Goal: Find specific page/section: Find specific page/section

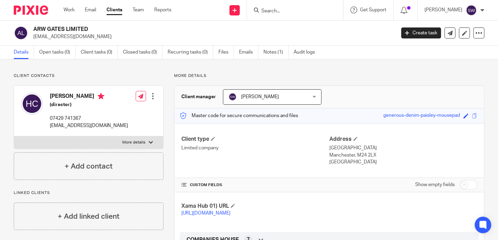
click at [295, 10] on input "Search" at bounding box center [291, 11] width 62 height 6
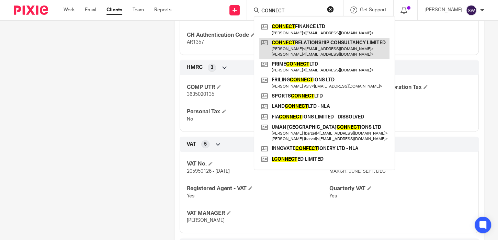
type input "CONNECT"
click at [308, 46] on link at bounding box center [324, 48] width 130 height 21
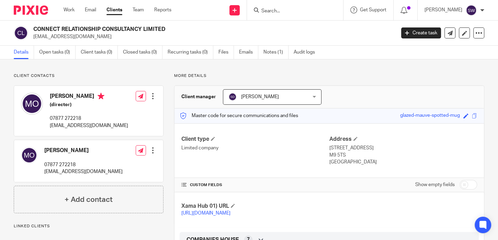
click at [303, 7] on form at bounding box center [296, 10] width 73 height 9
click at [294, 15] on div at bounding box center [295, 10] width 96 height 20
click at [294, 14] on form at bounding box center [296, 10] width 73 height 9
click at [293, 14] on input "Search" at bounding box center [291, 11] width 62 height 6
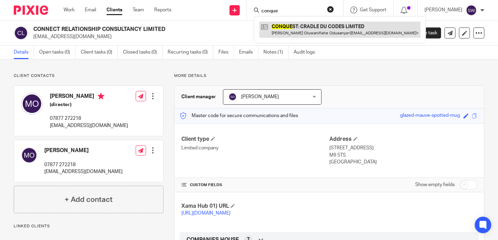
type input "conque"
click at [302, 30] on link at bounding box center [339, 30] width 161 height 16
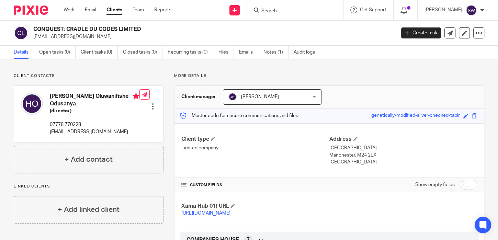
click at [284, 14] on input "Search" at bounding box center [291, 11] width 62 height 6
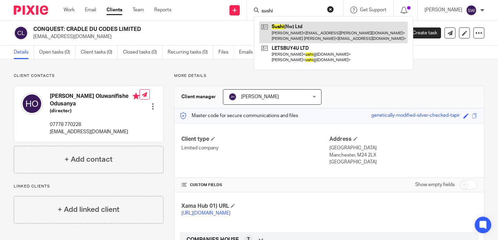
type input "sushi"
click at [318, 38] on link at bounding box center [333, 32] width 148 height 21
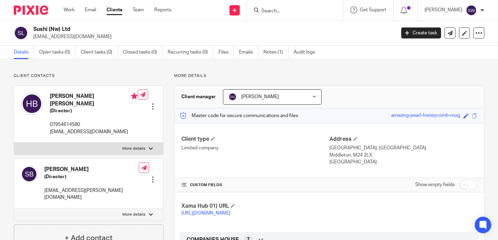
click at [283, 10] on input "Search" at bounding box center [291, 11] width 62 height 6
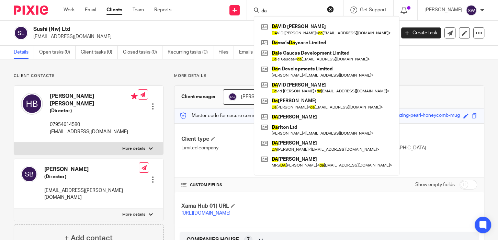
type input "d"
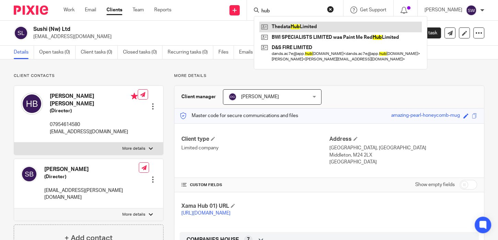
type input "hub"
click at [319, 26] on link at bounding box center [340, 27] width 162 height 10
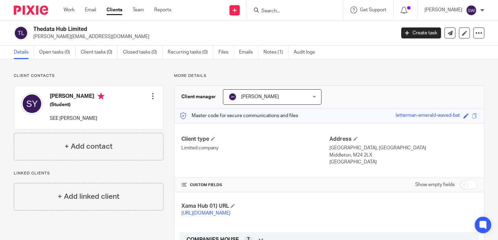
click at [284, 9] on input "Search" at bounding box center [291, 11] width 62 height 6
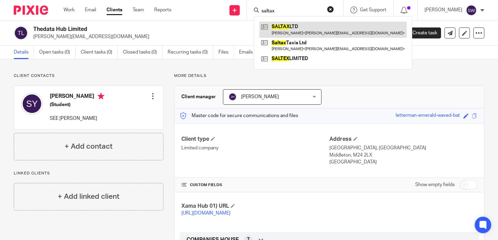
type input "saltax"
click at [296, 32] on link at bounding box center [332, 30] width 147 height 16
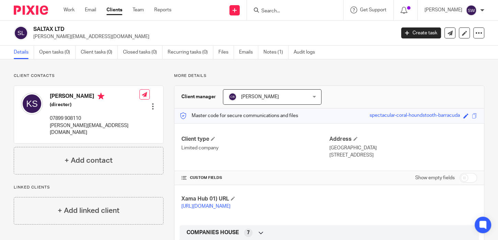
click at [273, 11] on input "Search" at bounding box center [291, 11] width 62 height 6
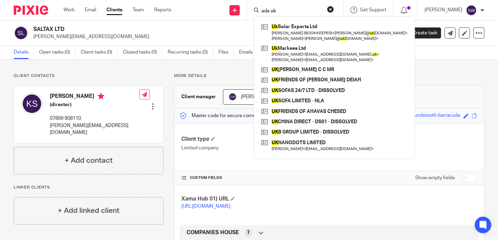
drag, startPoint x: 289, startPoint y: 11, endPoint x: 266, endPoint y: 10, distance: 23.0
click at [266, 10] on input "ada uk" at bounding box center [291, 11] width 62 height 6
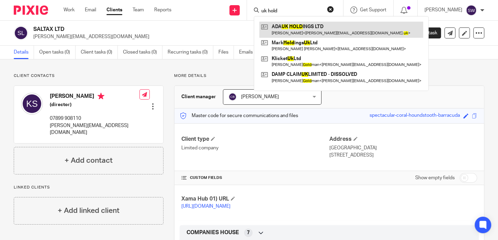
type input "uk hold"
click at [292, 30] on link at bounding box center [341, 30] width 164 height 16
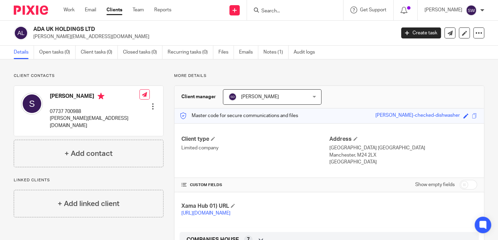
click at [288, 9] on input "Search" at bounding box center [291, 11] width 62 height 6
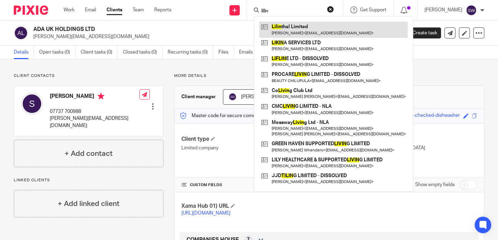
type input "lilin"
click at [299, 32] on link at bounding box center [333, 30] width 148 height 16
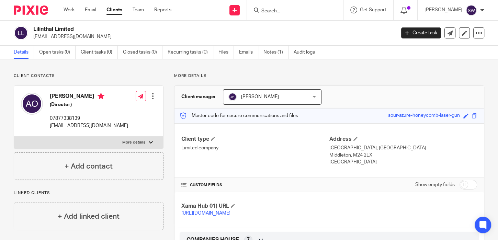
click at [289, 12] on input "Search" at bounding box center [291, 11] width 62 height 6
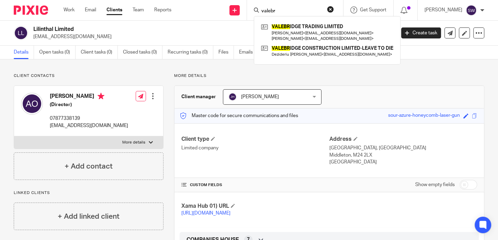
drag, startPoint x: 293, startPoint y: 11, endPoint x: 245, endPoint y: 12, distance: 48.7
click at [260, 12] on input "valebr" at bounding box center [291, 11] width 62 height 6
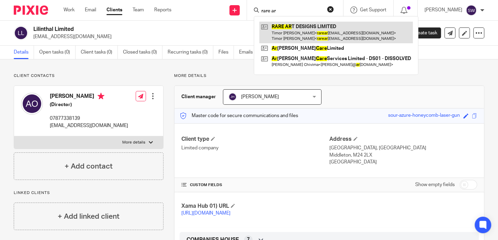
type input "rare ar"
click at [335, 34] on link at bounding box center [335, 32] width 153 height 21
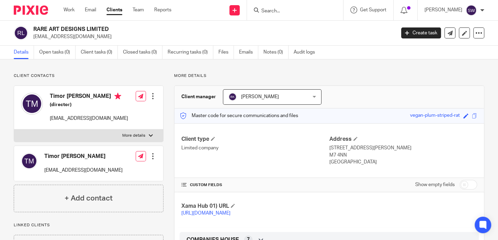
click at [405, 8] on div at bounding box center [405, 10] width 24 height 20
click at [405, 14] on div at bounding box center [405, 10] width 10 height 8
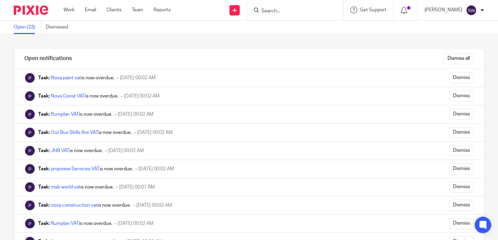
click at [275, 10] on input "Search" at bounding box center [291, 11] width 62 height 6
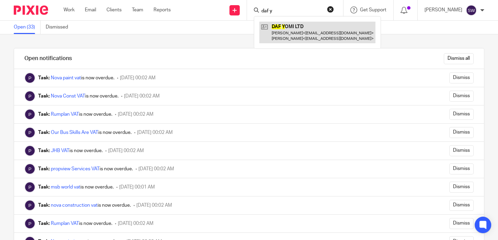
type input "daf y"
click at [302, 27] on link at bounding box center [317, 32] width 116 height 21
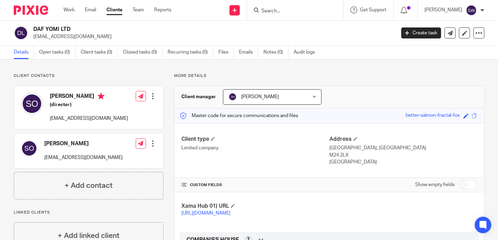
click at [268, 12] on input "Search" at bounding box center [291, 11] width 62 height 6
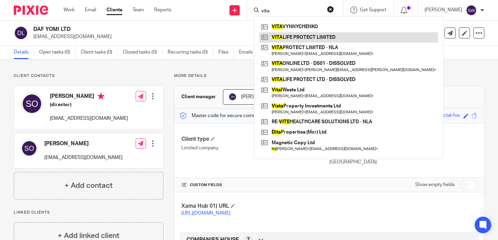
type input "vita"
click at [306, 39] on link at bounding box center [348, 37] width 178 height 10
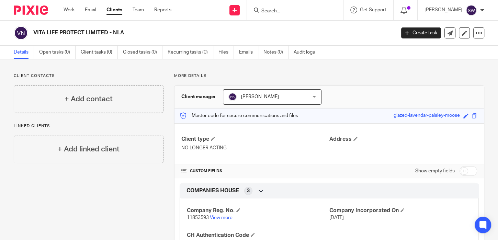
click at [467, 147] on div "Address" at bounding box center [403, 144] width 148 height 16
drag, startPoint x: 288, startPoint y: 17, endPoint x: 291, endPoint y: 10, distance: 7.6
click at [288, 16] on div at bounding box center [295, 10] width 96 height 20
click at [291, 10] on input "Search" at bounding box center [291, 11] width 62 height 6
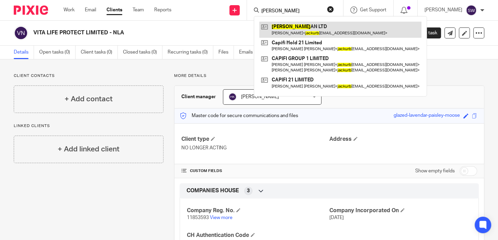
type input "jack urb"
click at [311, 32] on link at bounding box center [340, 30] width 162 height 16
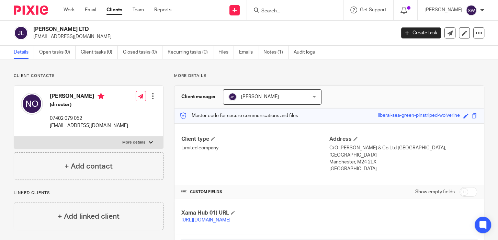
click at [275, 12] on input "Search" at bounding box center [291, 11] width 62 height 6
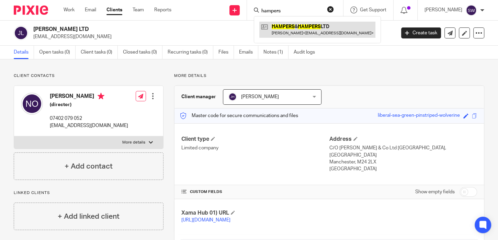
type input "hampers"
click at [297, 28] on link at bounding box center [317, 30] width 116 height 16
